Goal: Transaction & Acquisition: Purchase product/service

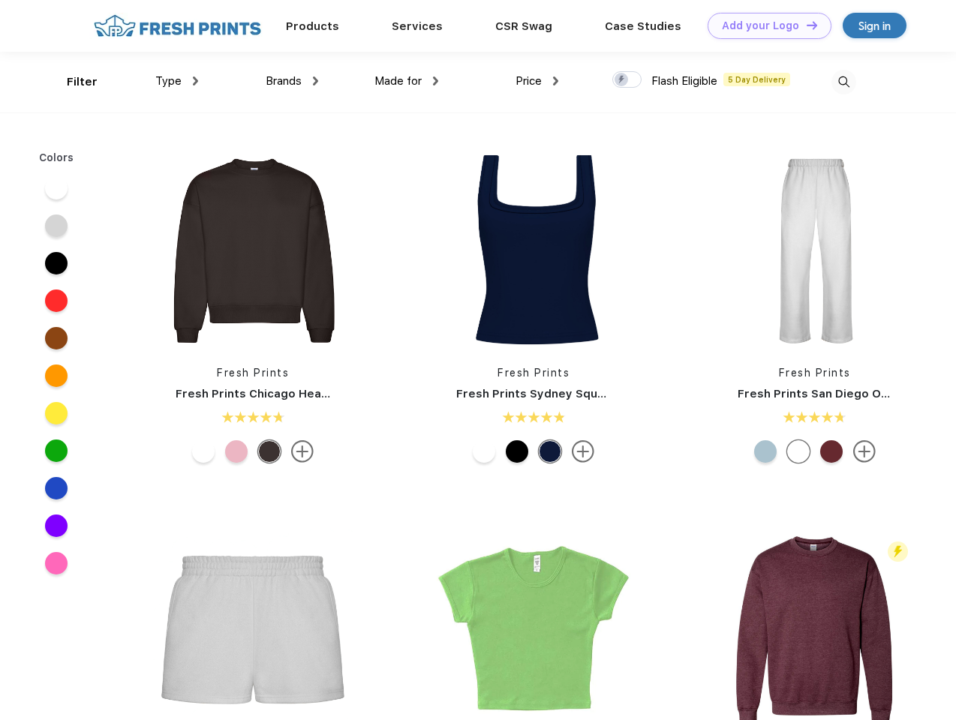
scroll to position [1, 0]
click at [764, 26] on link "Add your Logo Design Tool" at bounding box center [769, 26] width 124 height 26
click at [0, 0] on div "Design Tool" at bounding box center [0, 0] width 0 height 0
click at [805, 25] on link "Add your Logo Design Tool" at bounding box center [769, 26] width 124 height 26
click at [72, 82] on div "Filter" at bounding box center [82, 82] width 31 height 17
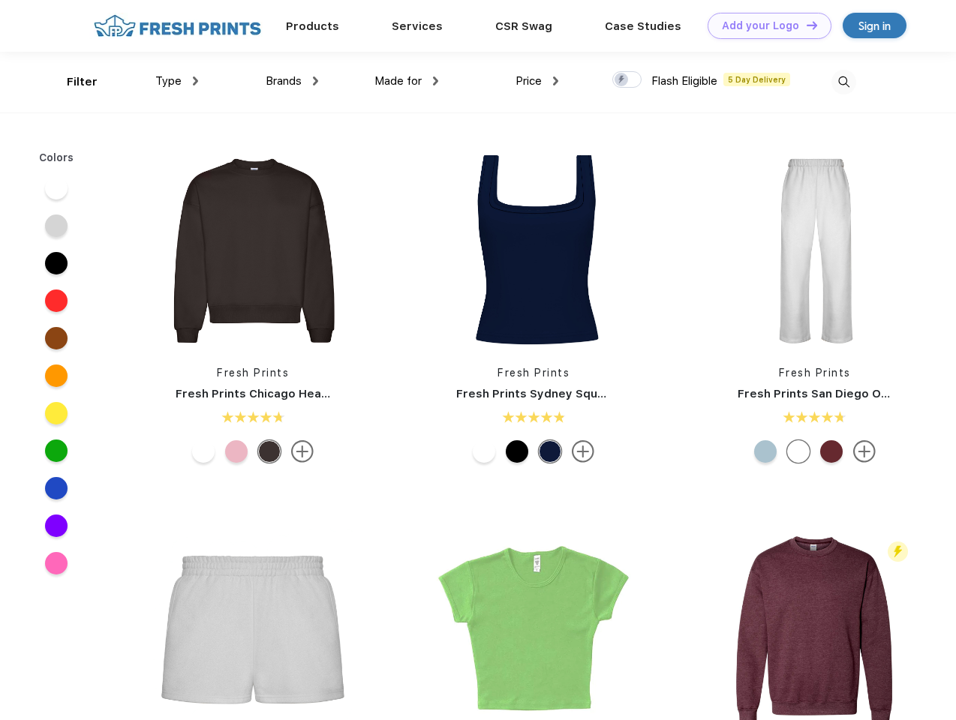
click at [177, 81] on span "Type" at bounding box center [168, 81] width 26 height 14
click at [292, 81] on span "Brands" at bounding box center [284, 81] width 36 height 14
click at [407, 81] on span "Made for" at bounding box center [397, 81] width 47 height 14
click at [537, 81] on span "Price" at bounding box center [528, 81] width 26 height 14
click at [627, 80] on div at bounding box center [626, 79] width 29 height 17
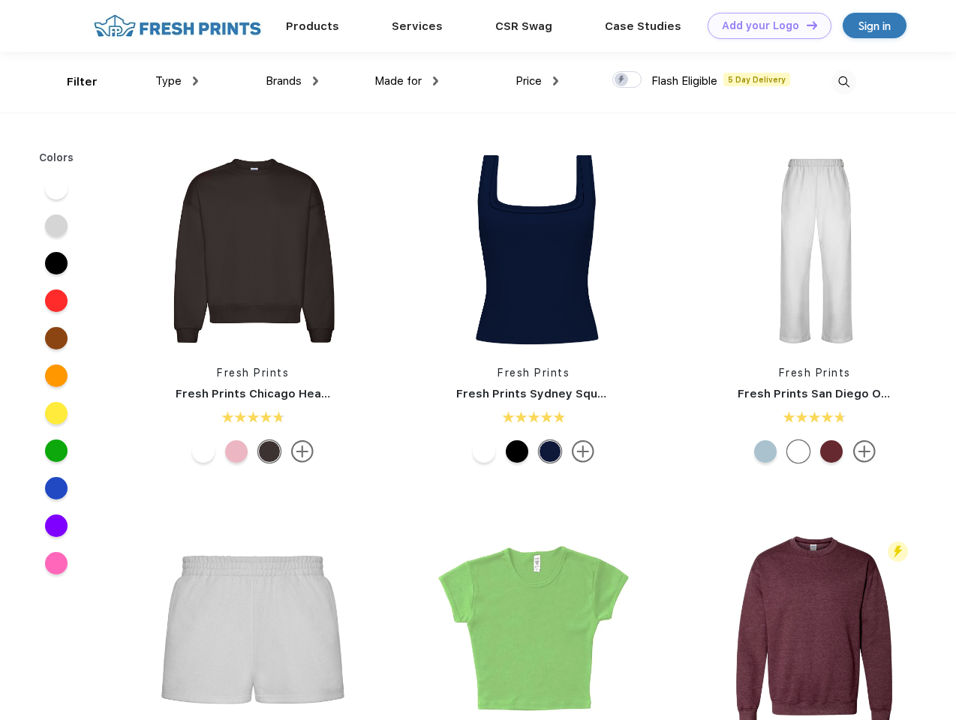
click at [622, 80] on input "checkbox" at bounding box center [617, 76] width 10 height 10
click at [843, 82] on img at bounding box center [843, 82] width 25 height 25
